Goal: Task Accomplishment & Management: Manage account settings

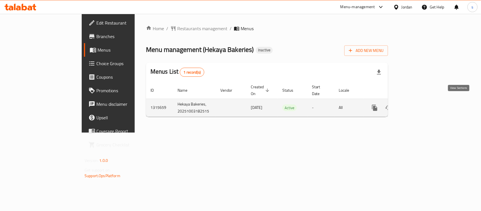
click at [418, 104] on icon "enhanced table" at bounding box center [415, 107] width 7 height 7
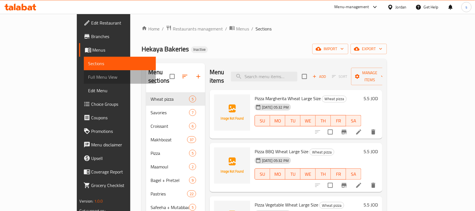
click at [88, 77] on span "Full Menu View" at bounding box center [119, 76] width 63 height 7
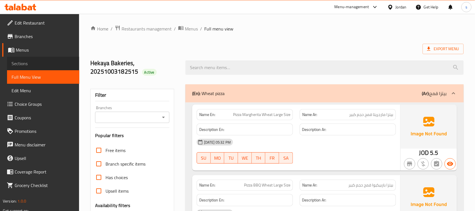
click at [52, 64] on span "Sections" at bounding box center [43, 63] width 63 height 7
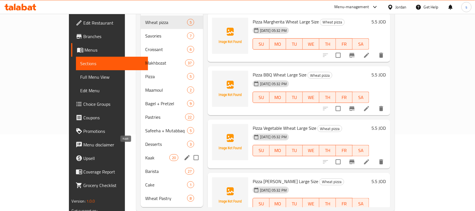
scroll to position [80, 0]
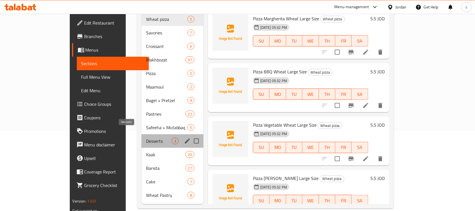
click at [146, 137] on span "Desserts" at bounding box center [159, 140] width 26 height 7
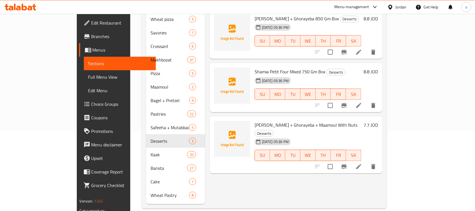
click at [205, 176] on div "Menu items Add Sort Manage items Shamia Barazek + Ghorayeba 850 Gm Box Desserts…" at bounding box center [293, 93] width 177 height 220
click at [362, 163] on icon at bounding box center [359, 166] width 7 height 7
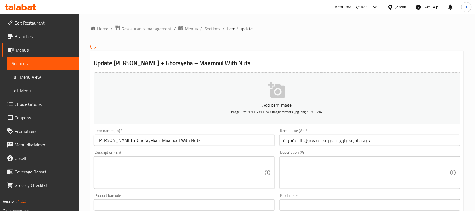
click at [200, 140] on input "Shamia Barazek + Ghorayeba + Maamoul With Nuts" at bounding box center [184, 139] width 181 height 11
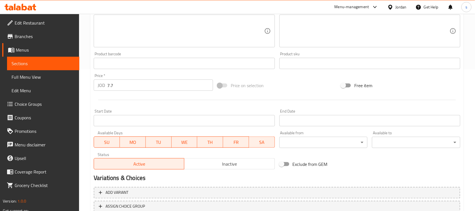
scroll to position [182, 0]
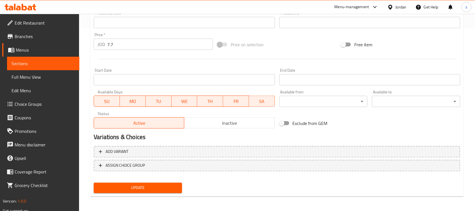
type input "[PERSON_NAME] + Ghorayeba + Maamoul With Nuts Box"
click at [162, 184] on span "Update" at bounding box center [137, 187] width 79 height 7
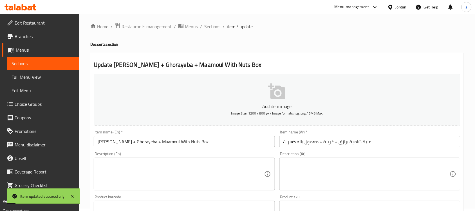
scroll to position [0, 0]
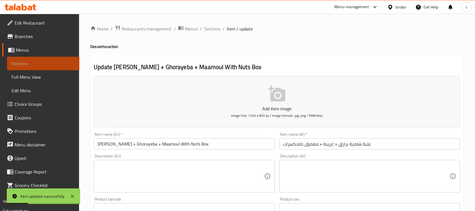
click at [24, 62] on span "Sections" at bounding box center [43, 63] width 63 height 7
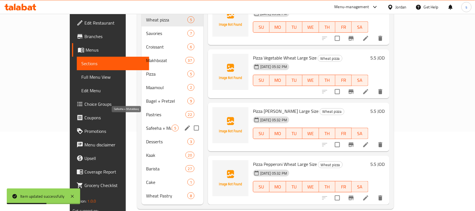
scroll to position [80, 0]
click at [146, 137] on span "Desserts" at bounding box center [159, 140] width 26 height 7
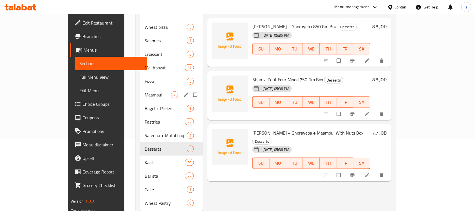
scroll to position [80, 0]
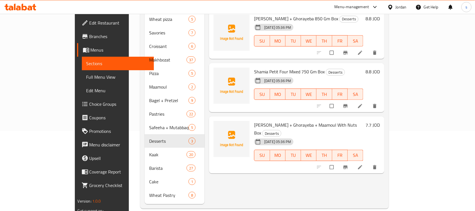
drag, startPoint x: 334, startPoint y: 118, endPoint x: 341, endPoint y: 117, distance: 6.5
click at [341, 120] on span "[PERSON_NAME] + Ghorayeba + Maamoul With Nuts Box" at bounding box center [305, 128] width 103 height 16
click at [337, 120] on span "[PERSON_NAME] + Ghorayeba + Maamoul With Nuts Box" at bounding box center [305, 128] width 103 height 16
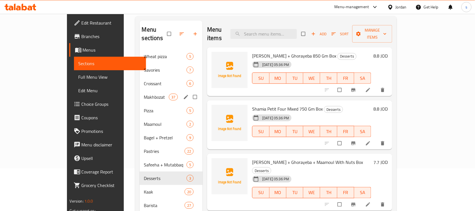
scroll to position [9, 0]
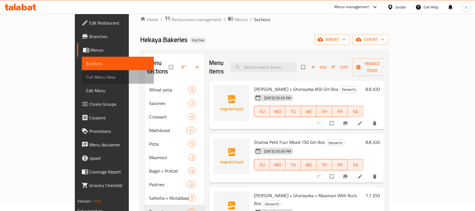
click at [86, 75] on span "Full Menu View" at bounding box center [117, 76] width 63 height 7
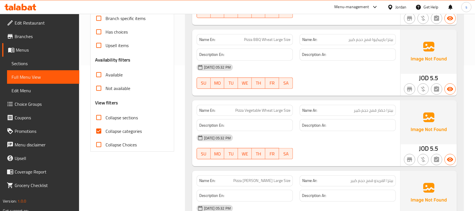
scroll to position [185, 0]
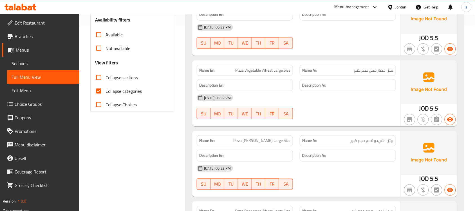
click at [101, 79] on input "Collapse sections" at bounding box center [99, 78] width 14 height 14
checkbox input "true"
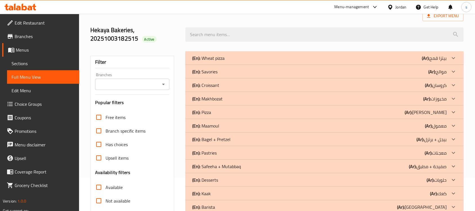
scroll to position [27, 0]
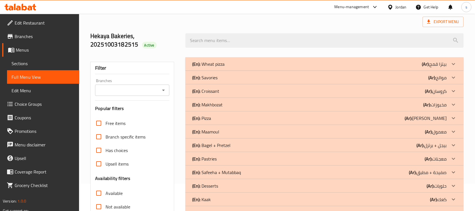
click at [237, 78] on div "(En): Savories (Ar): موالح" at bounding box center [319, 77] width 255 height 7
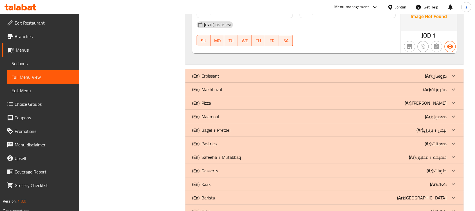
scroll to position [590, 0]
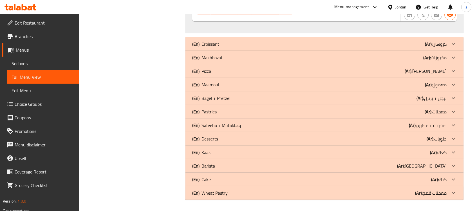
click at [231, 85] on div "(En): Maamoul (Ar): معمول" at bounding box center [319, 84] width 255 height 7
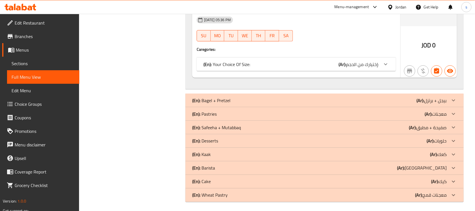
scroll to position [812, 0]
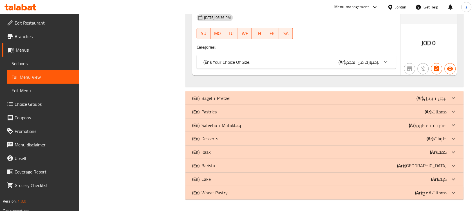
click at [232, 136] on div "(En): Desserts (Ar): حلويات" at bounding box center [319, 138] width 255 height 7
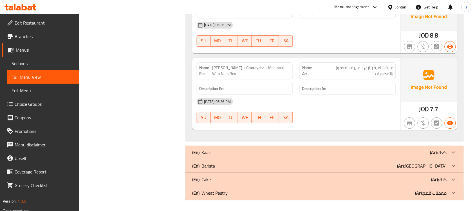
scroll to position [1052, 0]
click at [222, 180] on div "(En): Cake (Ar): كيك" at bounding box center [319, 179] width 255 height 7
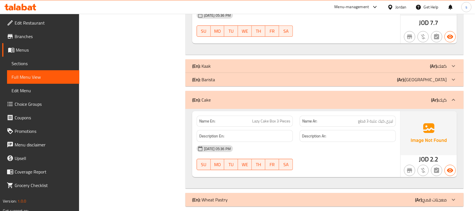
scroll to position [1145, 0]
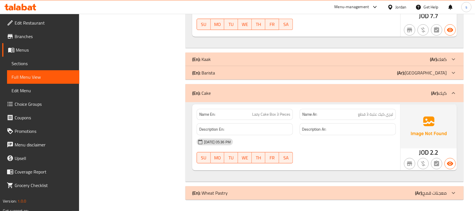
click at [239, 195] on div "(En): Wheat Pastry (Ar): معجنات قمح" at bounding box center [319, 192] width 255 height 7
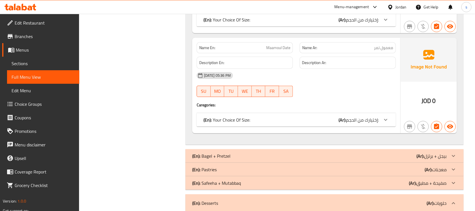
scroll to position [702, 0]
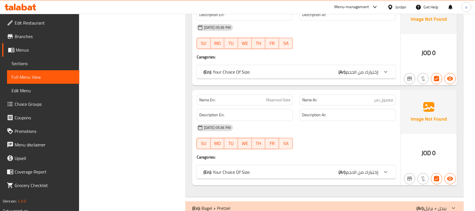
click at [300, 175] on div "(En): Your Choice Of Size: (Ar): إختيارك من الحجم:" at bounding box center [292, 171] width 176 height 7
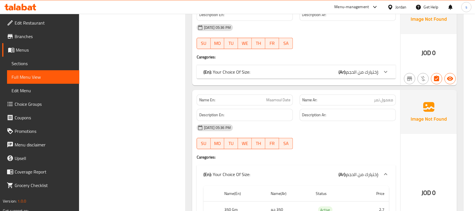
click at [262, 71] on div "(En): Your Choice Of Size: (Ar): إختيارك من الحجم:" at bounding box center [292, 71] width 176 height 7
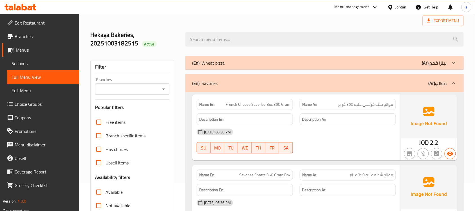
scroll to position [0, 0]
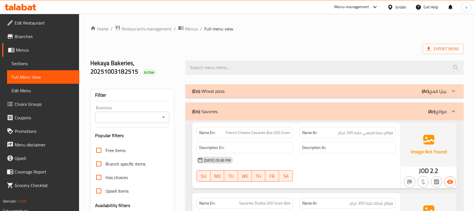
click at [280, 44] on div "Export Menu" at bounding box center [277, 49] width 374 height 10
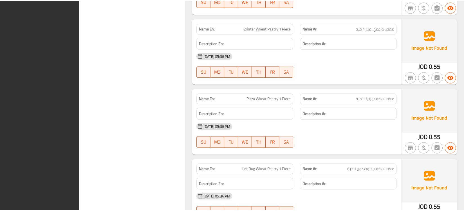
scroll to position [1884, 0]
